Goal: Task Accomplishment & Management: Use online tool/utility

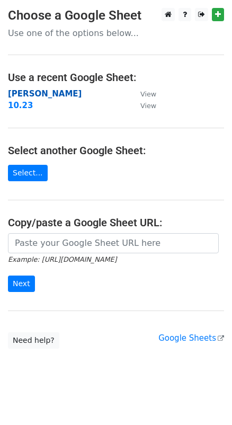
click at [28, 90] on strong "[PERSON_NAME]" at bounding box center [45, 94] width 74 height 10
click at [25, 91] on strong "[PERSON_NAME]" at bounding box center [45, 94] width 74 height 10
click at [21, 90] on strong "[PERSON_NAME]" at bounding box center [45, 94] width 74 height 10
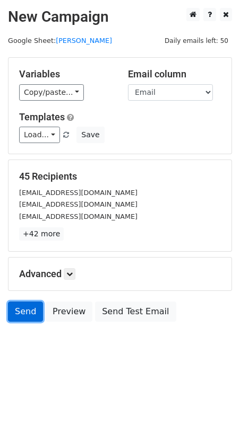
click at [25, 312] on link "Send" at bounding box center [25, 312] width 35 height 20
